Goal: Information Seeking & Learning: Learn about a topic

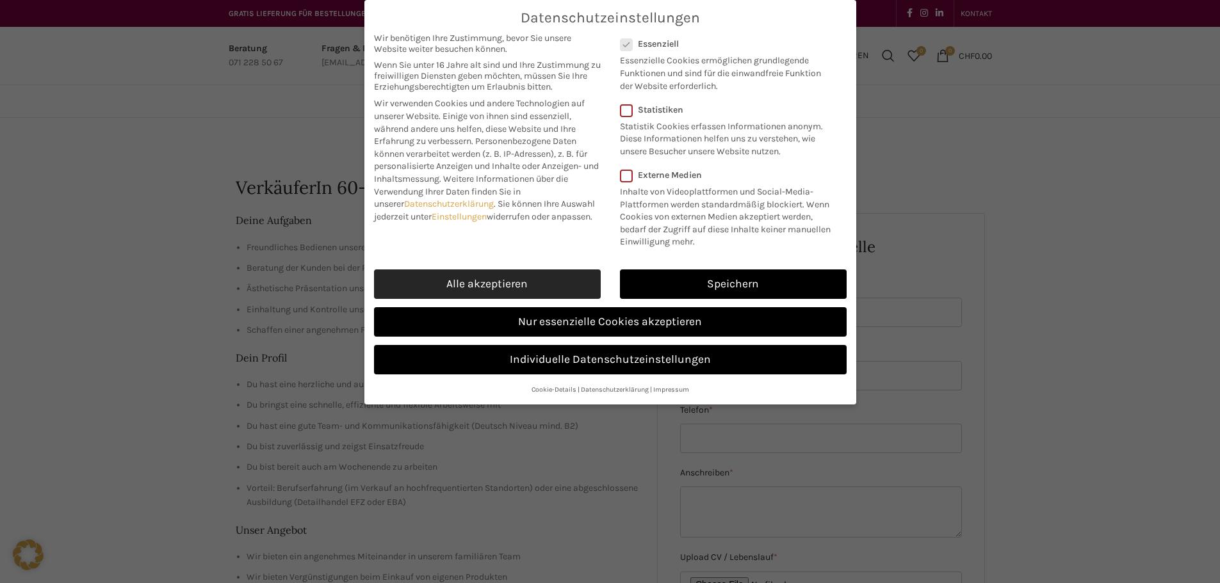
click at [497, 272] on link "Alle akzeptieren" at bounding box center [487, 284] width 227 height 29
checkbox input "true"
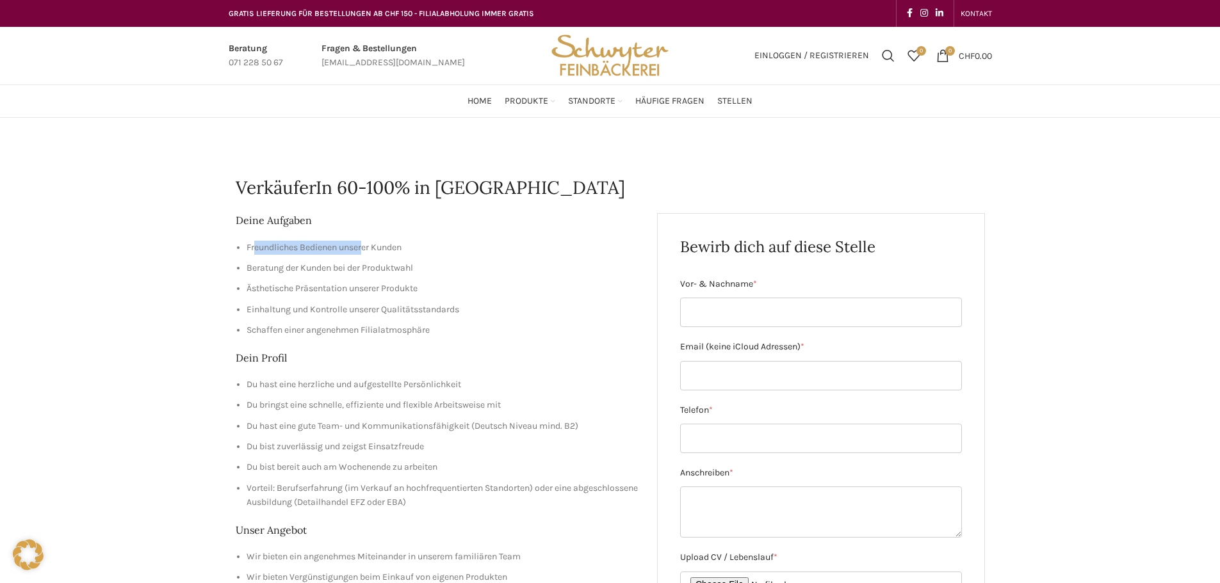
drag, startPoint x: 256, startPoint y: 248, endPoint x: 367, endPoint y: 251, distance: 111.5
click at [367, 251] on li "Freundliches Bedienen unserer Kunden" at bounding box center [443, 248] width 392 height 14
drag, startPoint x: 266, startPoint y: 330, endPoint x: 459, endPoint y: 327, distance: 193.5
click at [459, 327] on li "Schaffen einer angenehmen Filialatmosphäre" at bounding box center [443, 330] width 392 height 14
click at [439, 336] on li "Schaffen einer angenehmen Filialatmosphäre" at bounding box center [443, 330] width 392 height 14
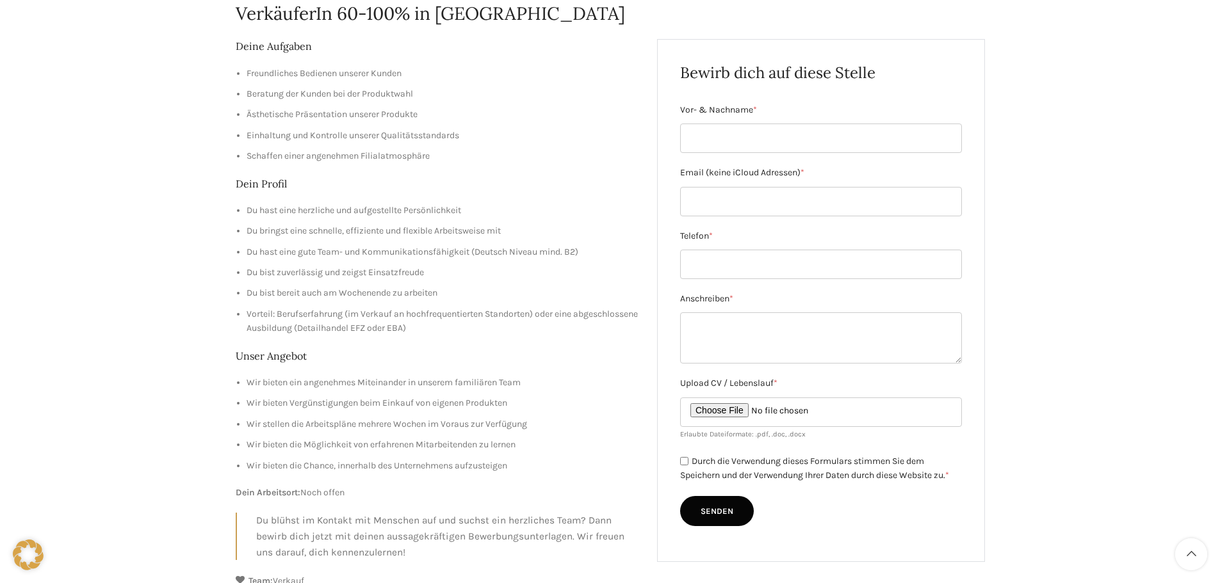
scroll to position [192, 0]
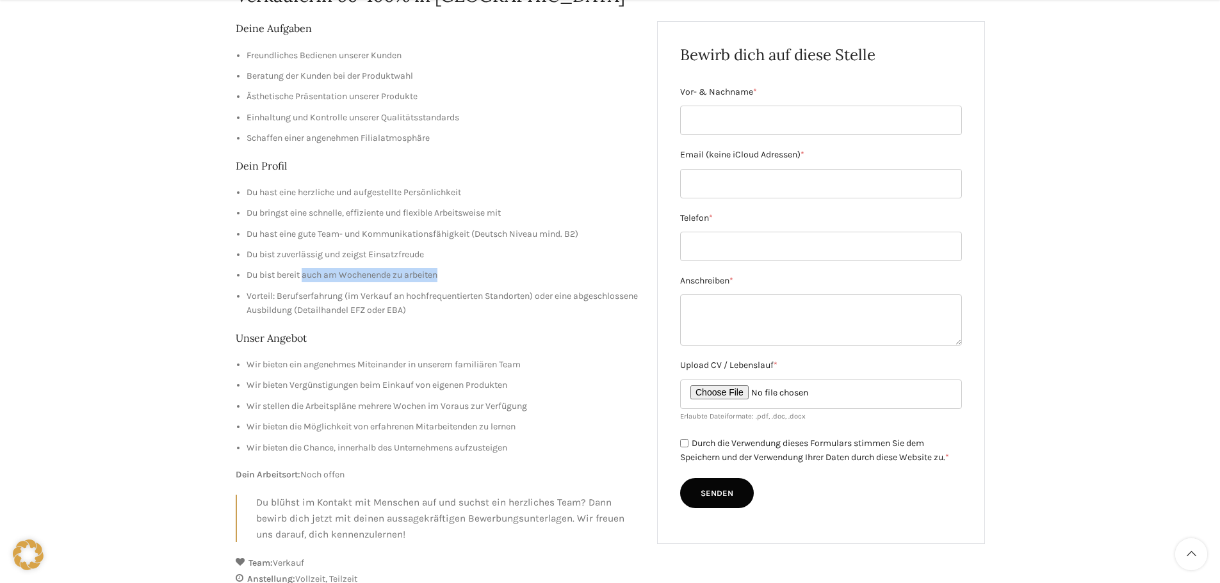
drag, startPoint x: 339, startPoint y: 273, endPoint x: 466, endPoint y: 273, distance: 126.8
click at [466, 273] on li "Du bist bereit auch am Wochenende zu arbeiten" at bounding box center [443, 275] width 392 height 14
drag, startPoint x: 236, startPoint y: 254, endPoint x: 502, endPoint y: 254, distance: 265.2
click at [502, 254] on li "Du bist zuverlässig und zeigst Einsatzfreude" at bounding box center [443, 255] width 392 height 14
